Goal: Find specific page/section: Find specific page/section

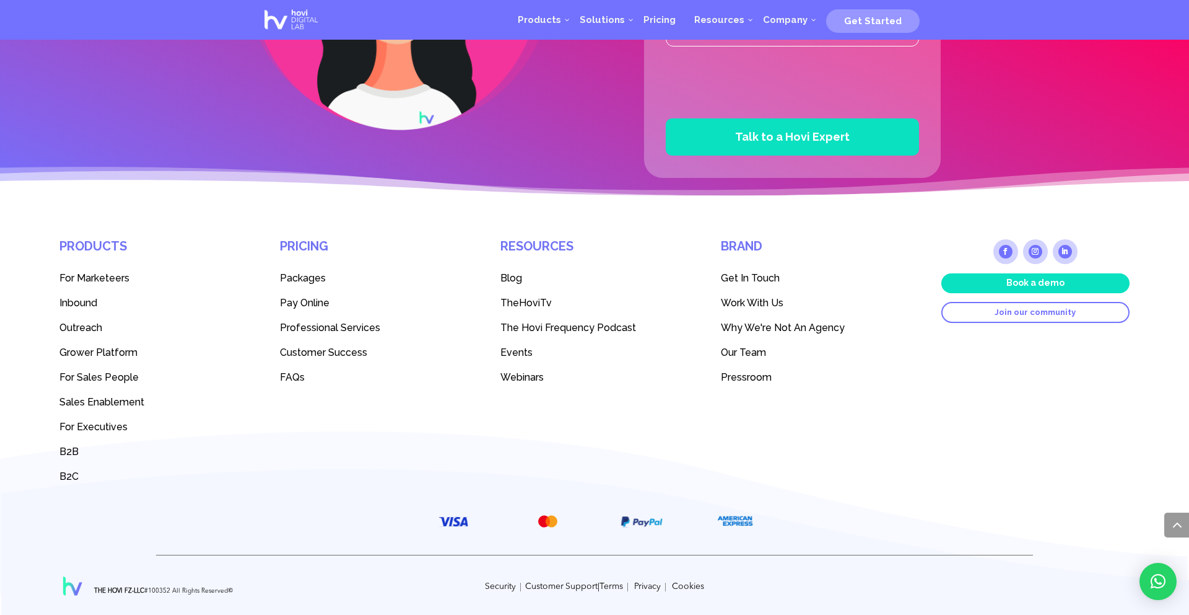
scroll to position [3298, 0]
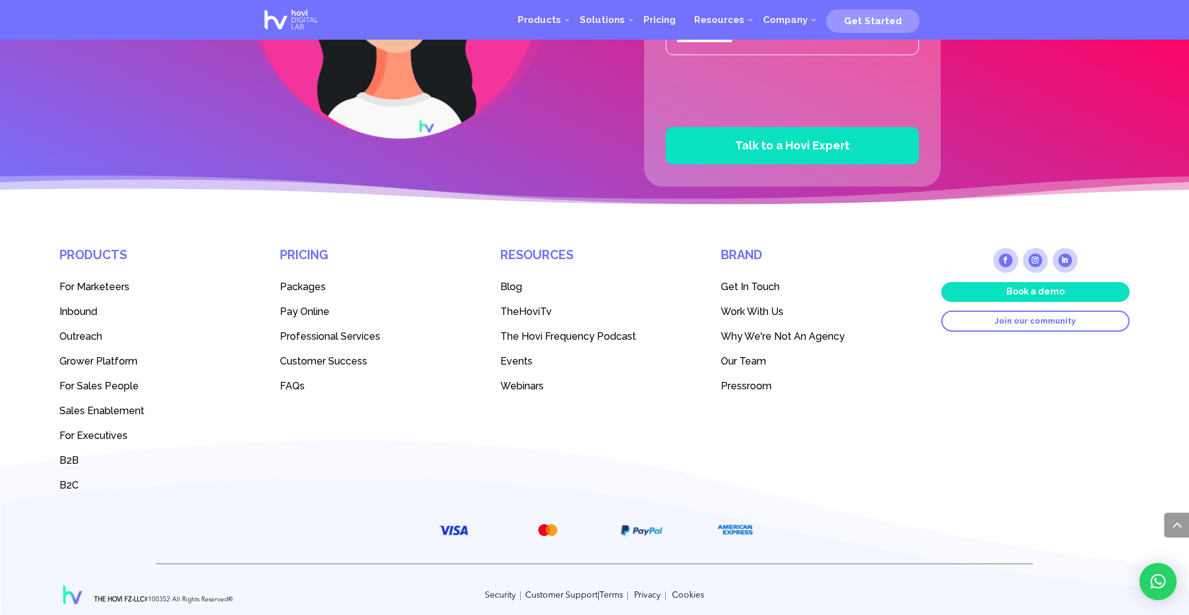
click at [743, 355] on span "Our Team" at bounding box center [743, 361] width 45 height 12
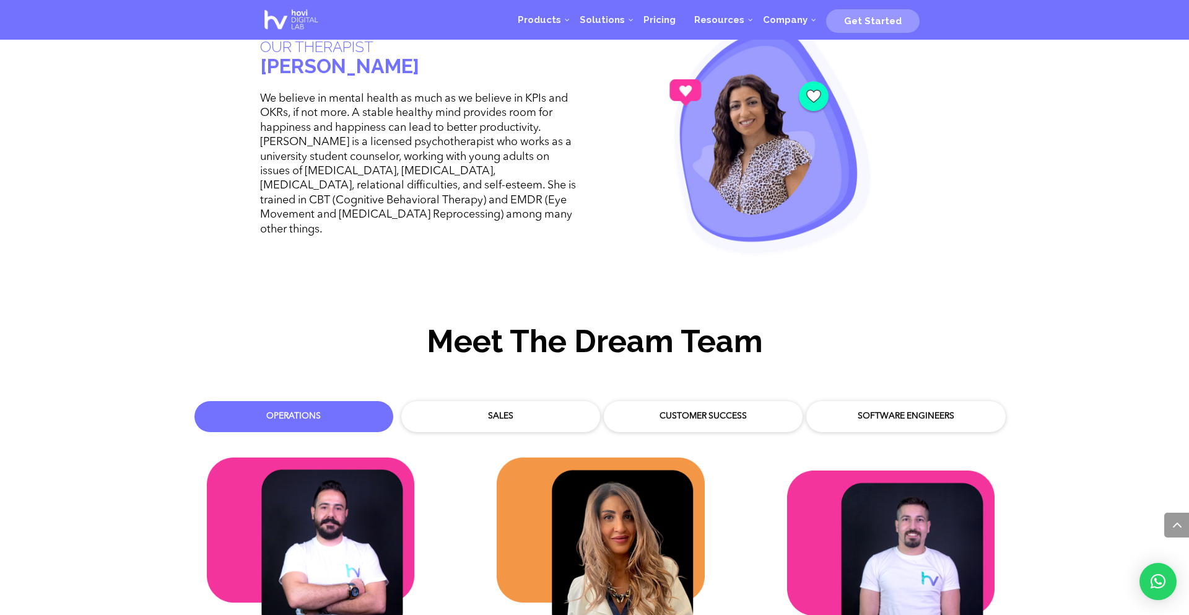
scroll to position [3521, 0]
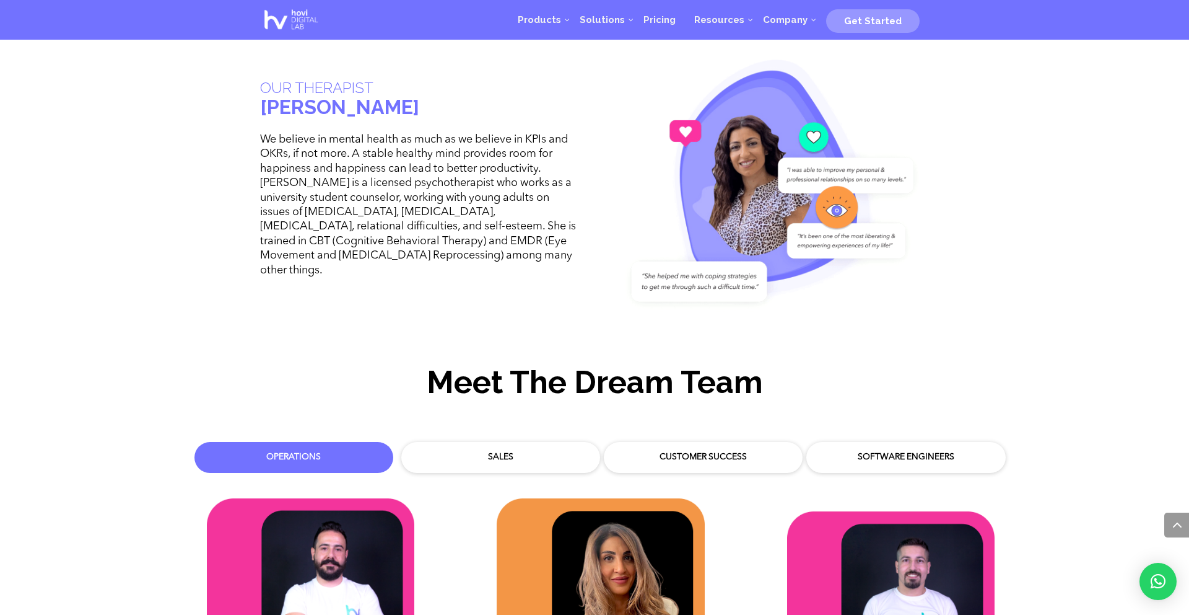
click at [656, 451] on div "Customer Success" at bounding box center [703, 457] width 180 height 12
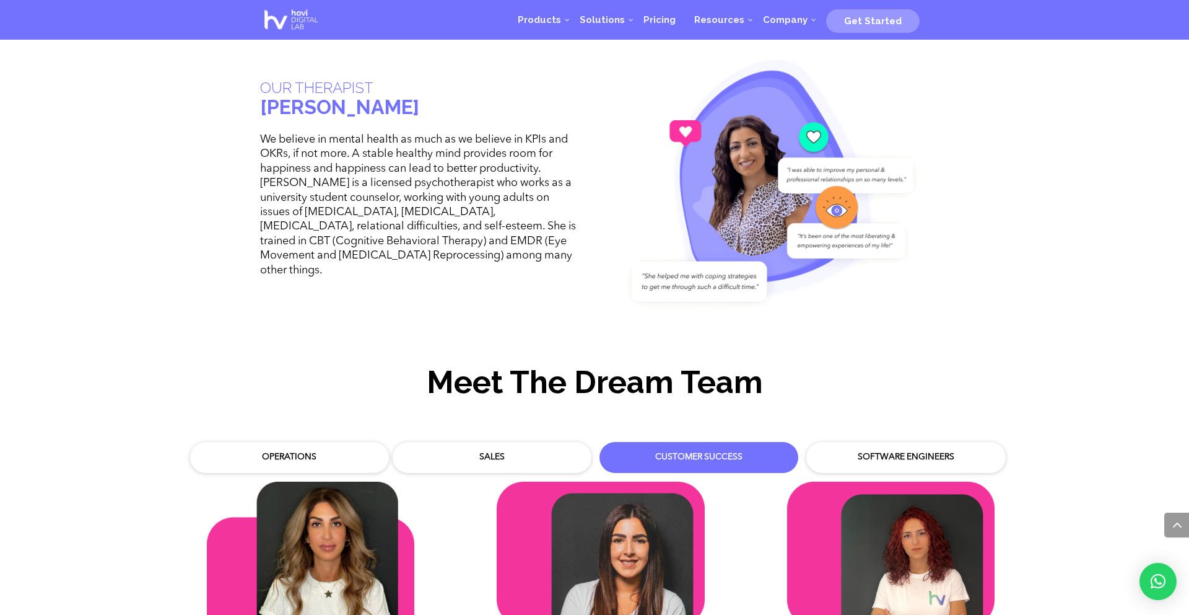
click at [860, 459] on div "Software Engineers" at bounding box center [906, 457] width 199 height 31
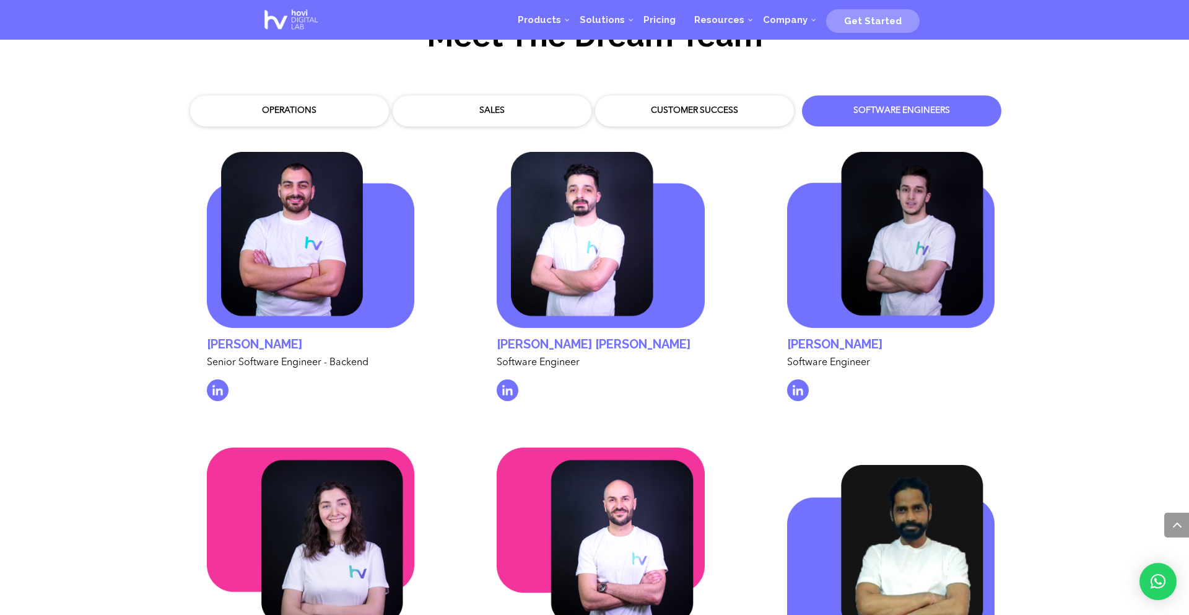
scroll to position [3865, 0]
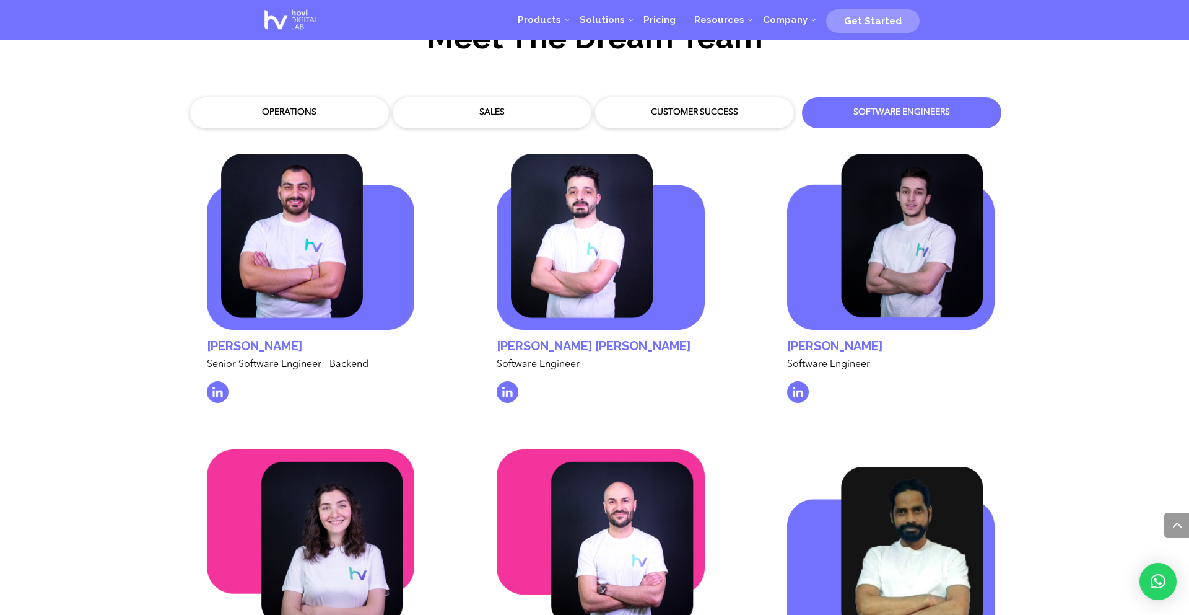
click at [719, 107] on div "Customer Success" at bounding box center [695, 113] width 180 height 12
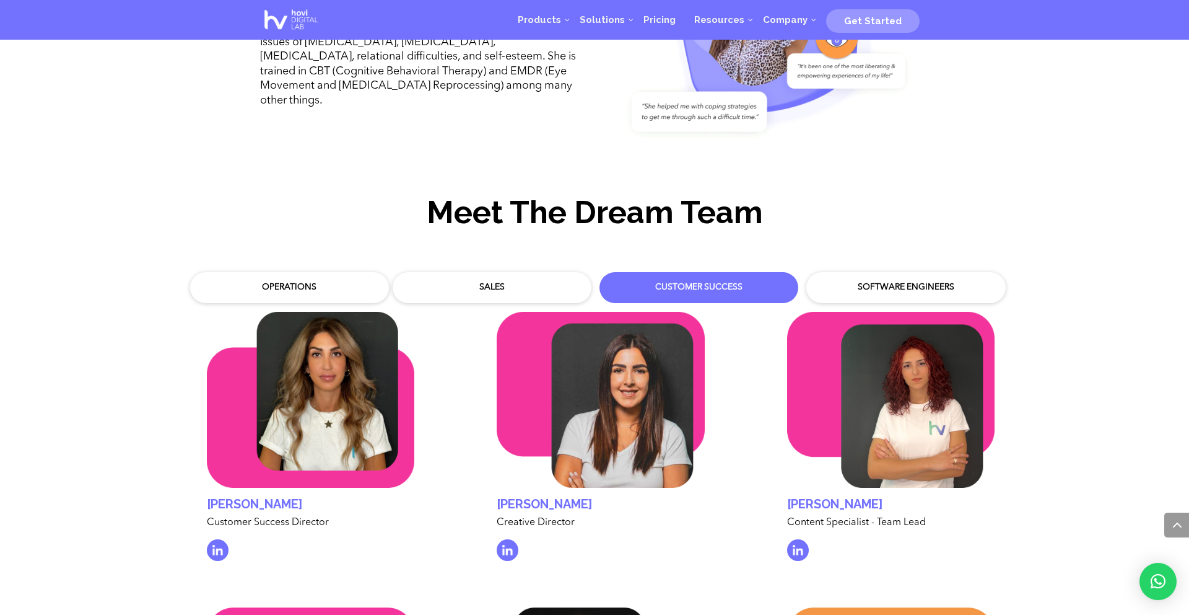
scroll to position [3675, 0]
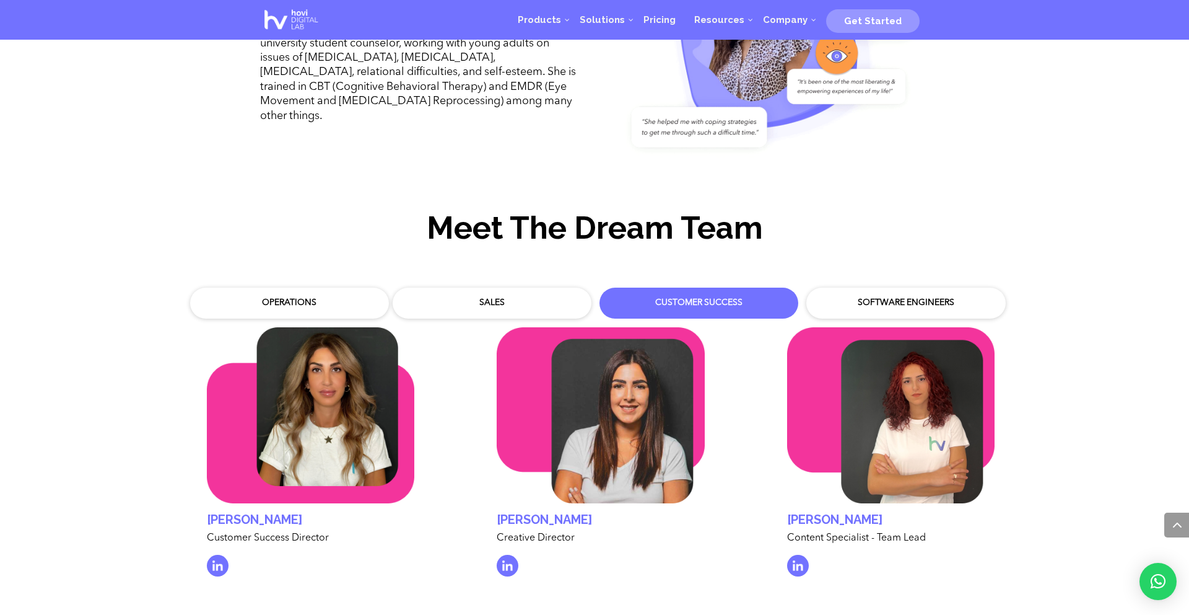
click at [877, 287] on div "Software Engineers" at bounding box center [906, 302] width 199 height 31
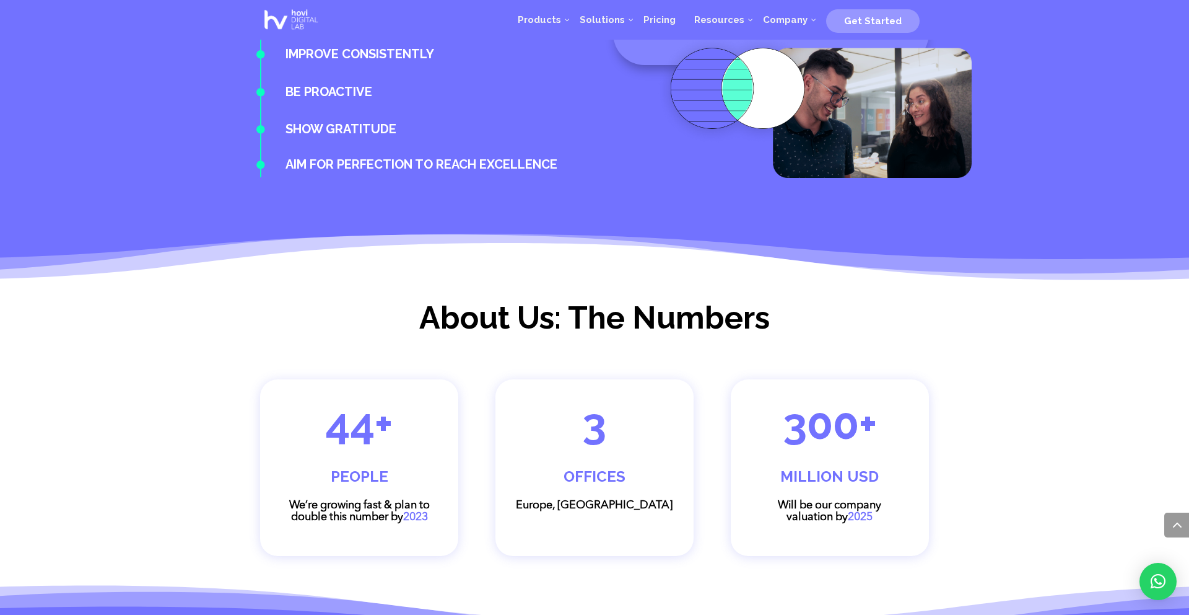
scroll to position [1535, 0]
